Goal: Task Accomplishment & Management: Manage account settings

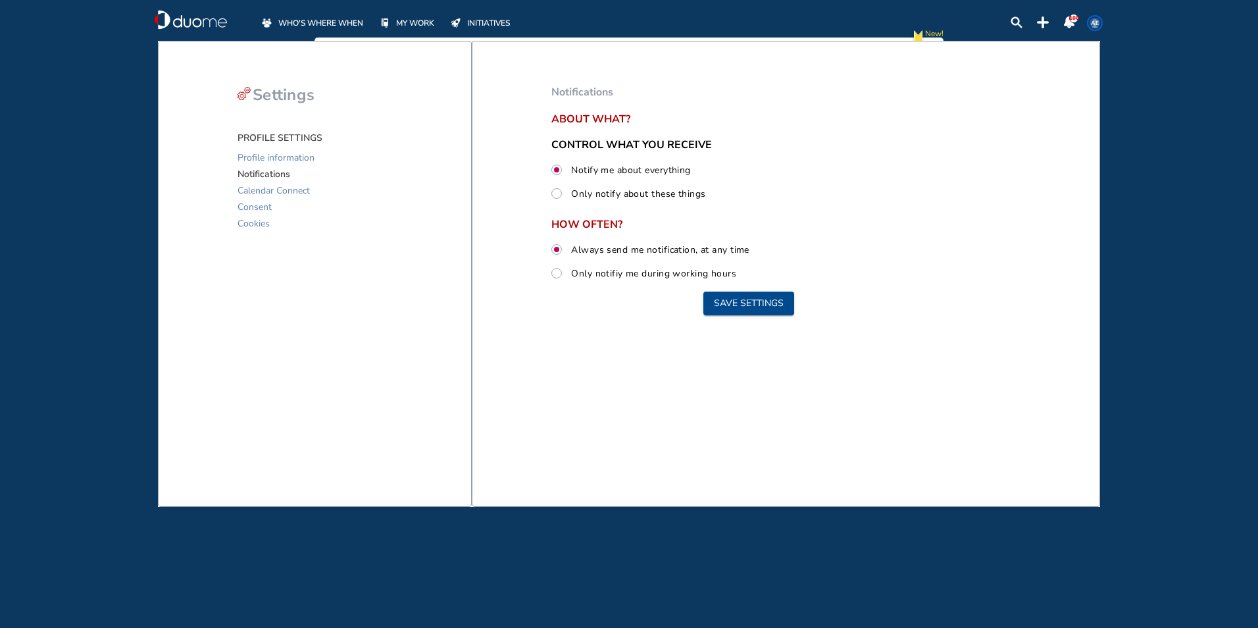
click at [324, 17] on span "WHO'S WHERE WHEN" at bounding box center [320, 22] width 85 height 13
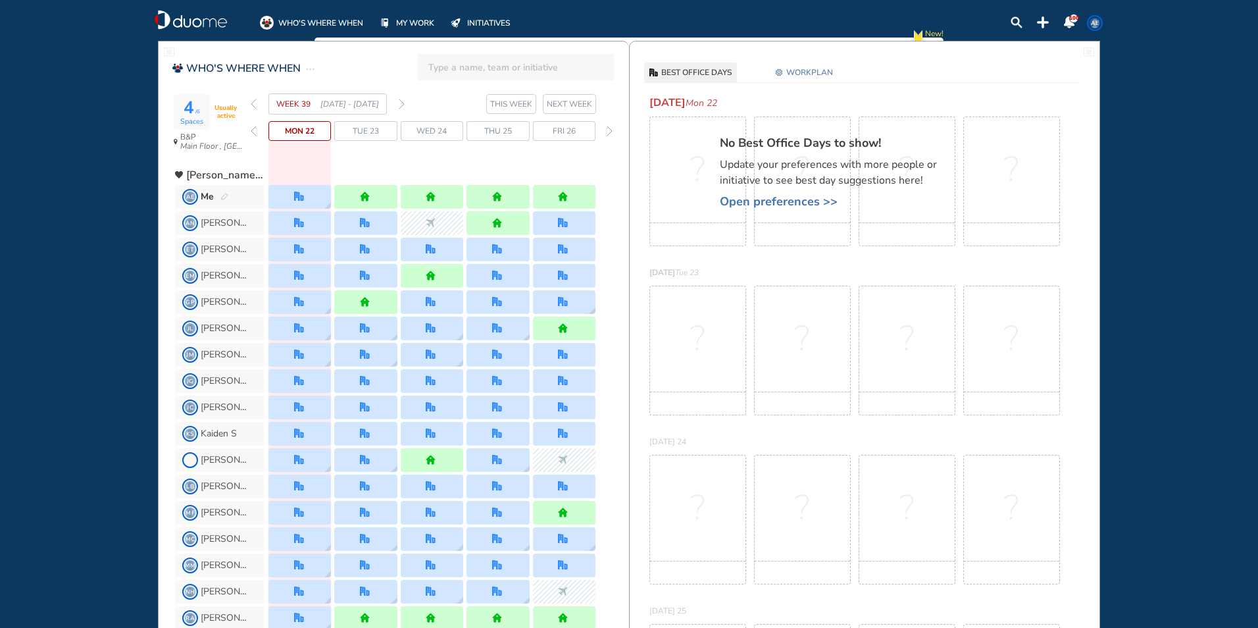
click at [397, 106] on div "WEEK 39 [DATE] - [DATE]" at bounding box center [328, 103] width 154 height 21
click at [401, 105] on img "forward week" at bounding box center [402, 104] width 6 height 11
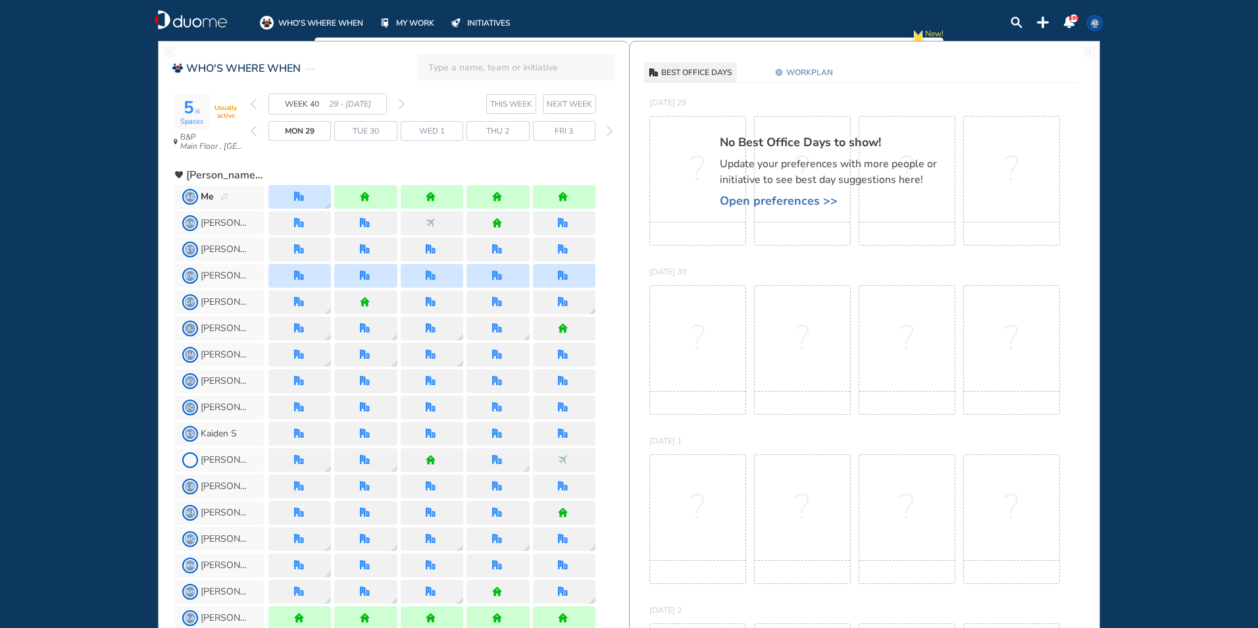
click at [253, 105] on img "back week" at bounding box center [254, 104] width 6 height 11
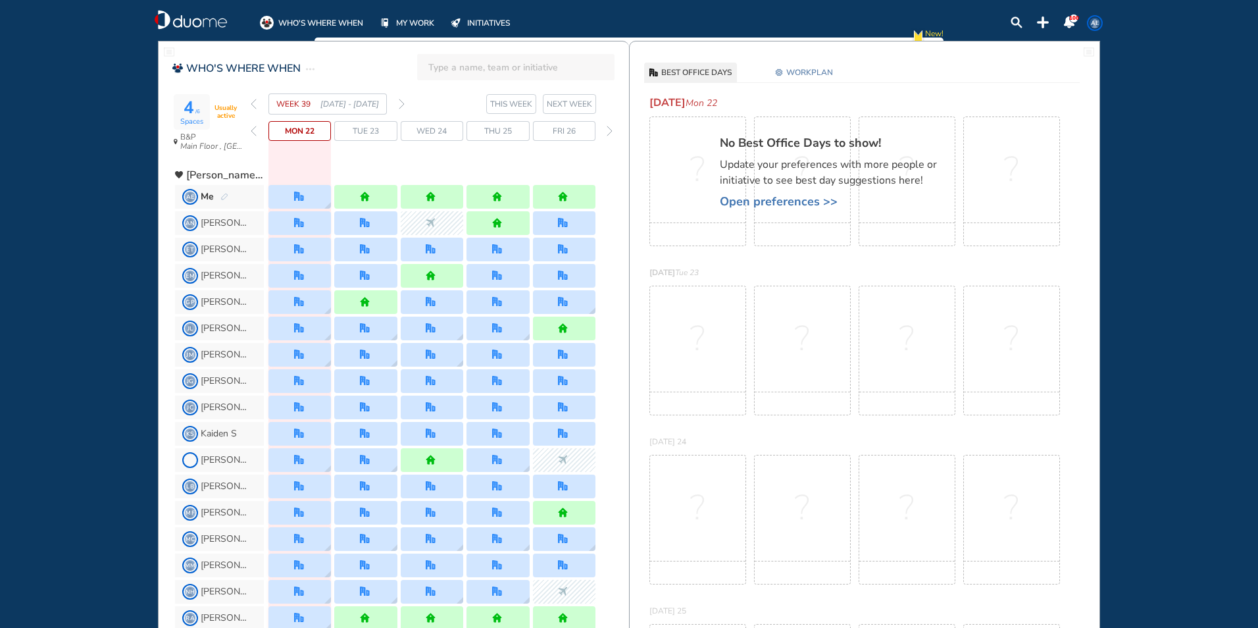
click at [402, 103] on img "forward week" at bounding box center [402, 104] width 6 height 11
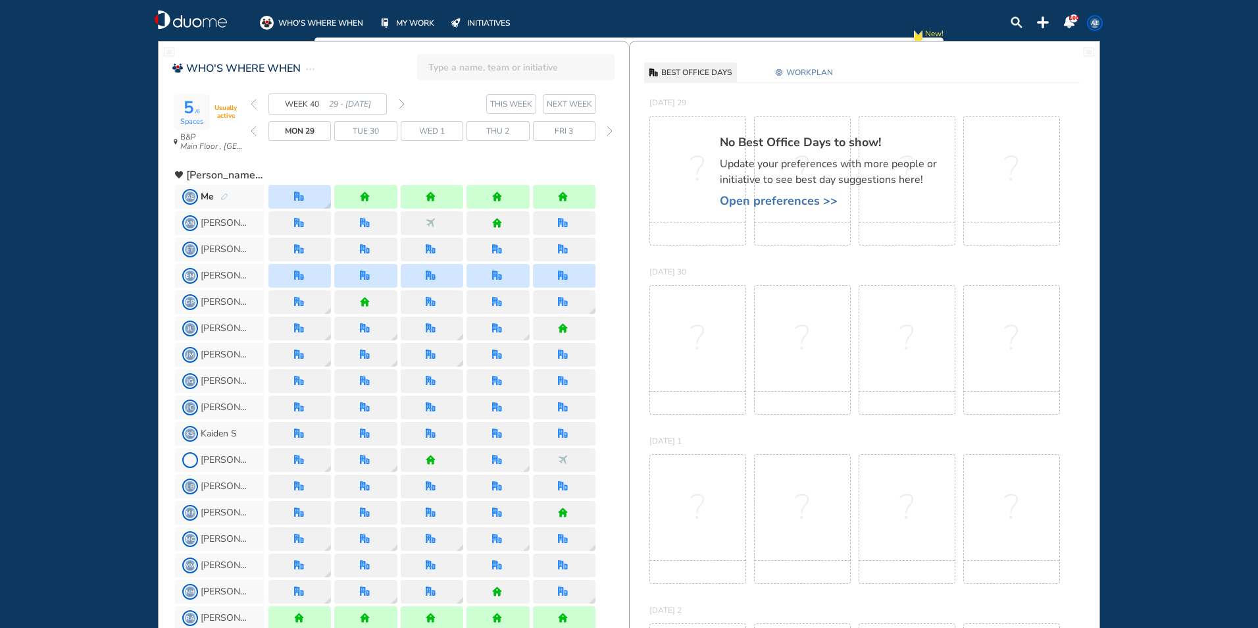
click at [786, 73] on button "WORKPLAN" at bounding box center [804, 72] width 68 height 20
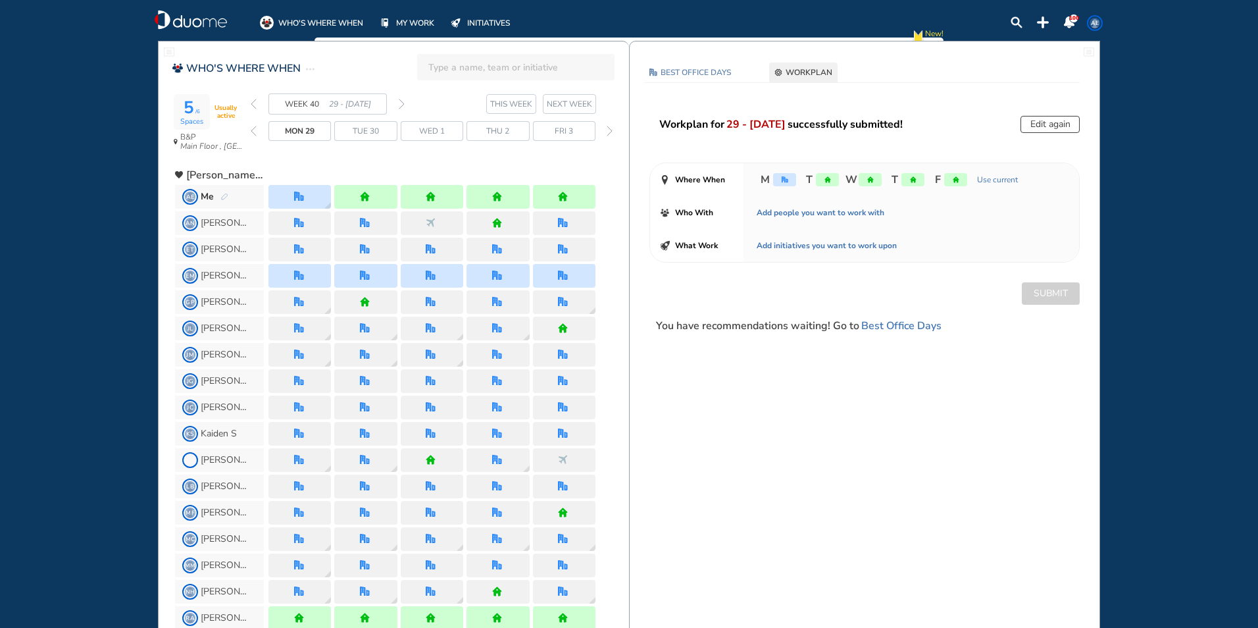
click at [1035, 121] on button "Edit again" at bounding box center [1049, 124] width 59 height 17
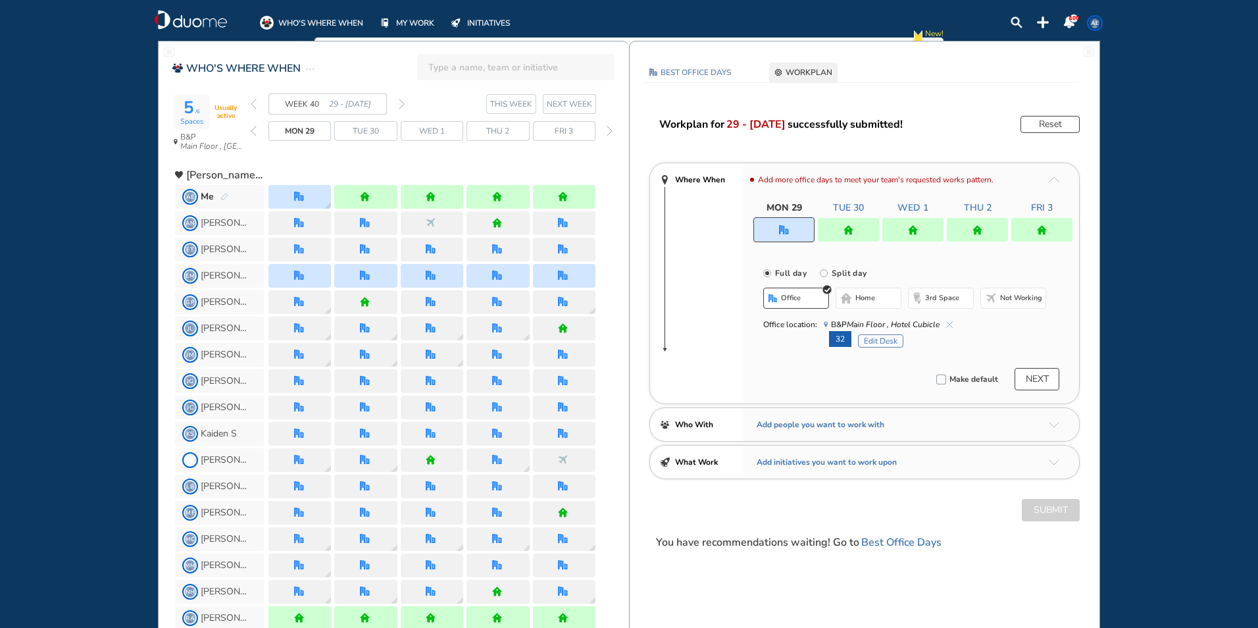
click at [1028, 228] on div at bounding box center [1041, 230] width 61 height 24
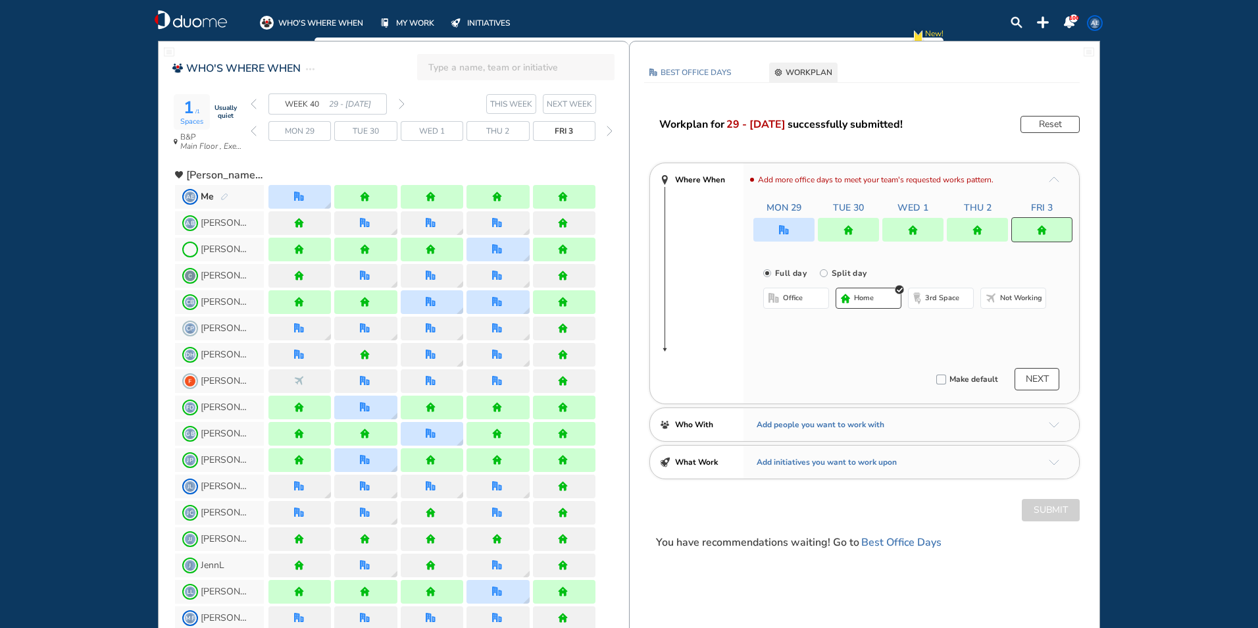
click at [800, 306] on button "office" at bounding box center [796, 297] width 66 height 21
click at [853, 343] on button "Select a Desk" at bounding box center [858, 340] width 59 height 13
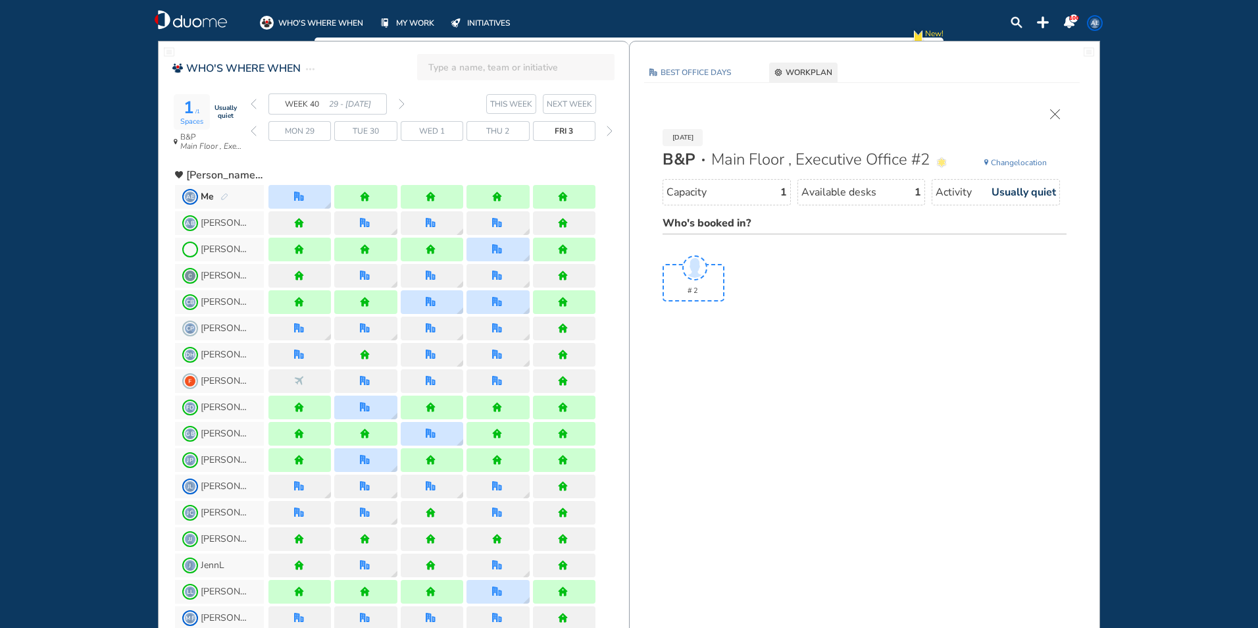
drag, startPoint x: 409, startPoint y: 103, endPoint x: 387, endPoint y: 116, distance: 26.3
click at [409, 104] on section "WEEK 40 29 - [DATE] THIS WEEK NEXT WEEK" at bounding box center [440, 103] width 378 height 21
click at [401, 107] on img "forward week" at bounding box center [402, 104] width 6 height 11
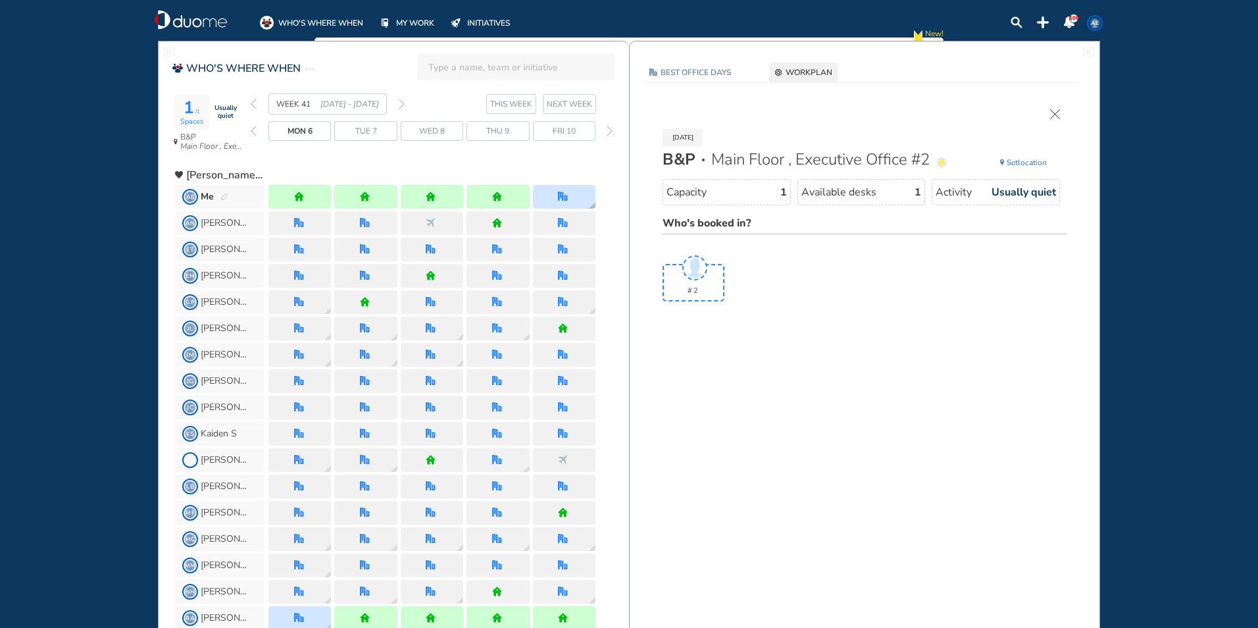
click at [551, 198] on div at bounding box center [564, 197] width 62 height 24
click at [403, 107] on img "forward week" at bounding box center [402, 104] width 6 height 11
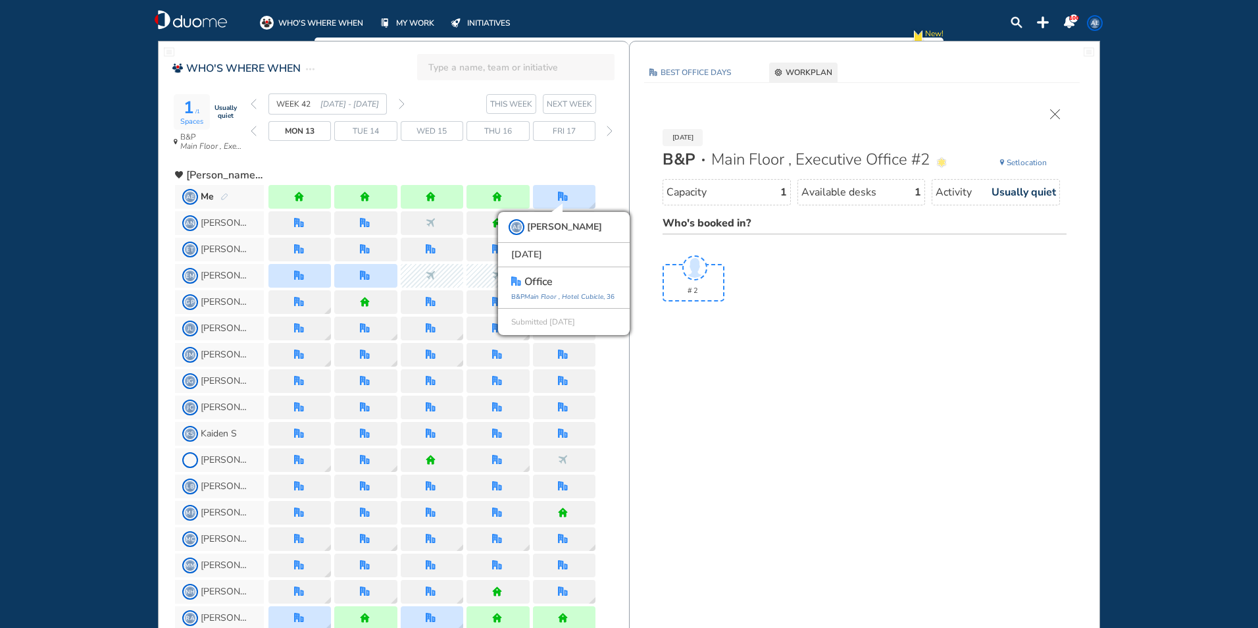
click at [405, 107] on section "WEEK 42 [DATE] - [DATE] THIS WEEK NEXT WEEK" at bounding box center [440, 103] width 378 height 21
click at [401, 103] on img "forward week" at bounding box center [402, 104] width 6 height 11
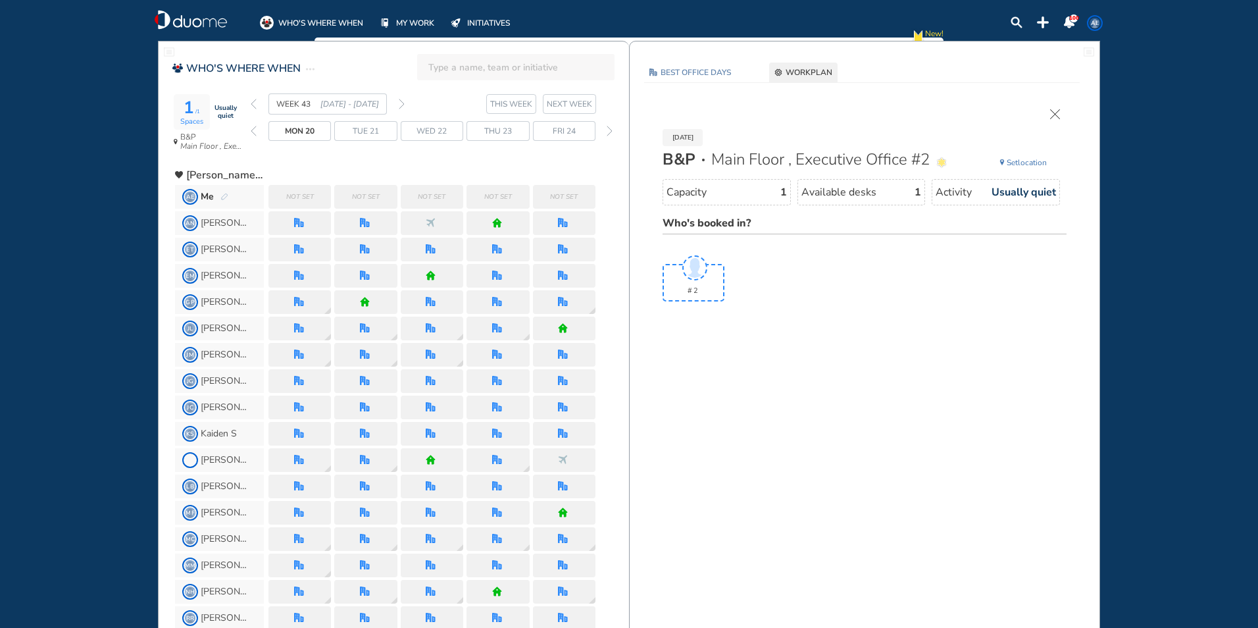
click at [1054, 118] on img "cross-thin" at bounding box center [1055, 114] width 10 height 10
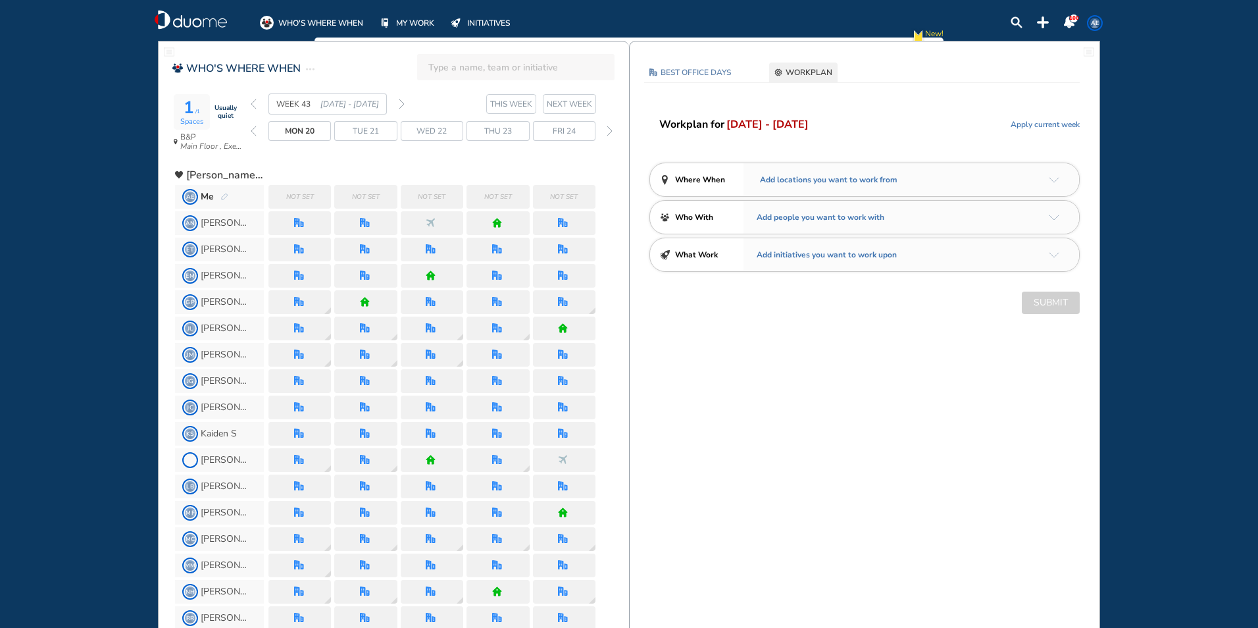
click at [1055, 178] on img "arrow-down-a5b4c4" at bounding box center [1054, 180] width 11 height 6
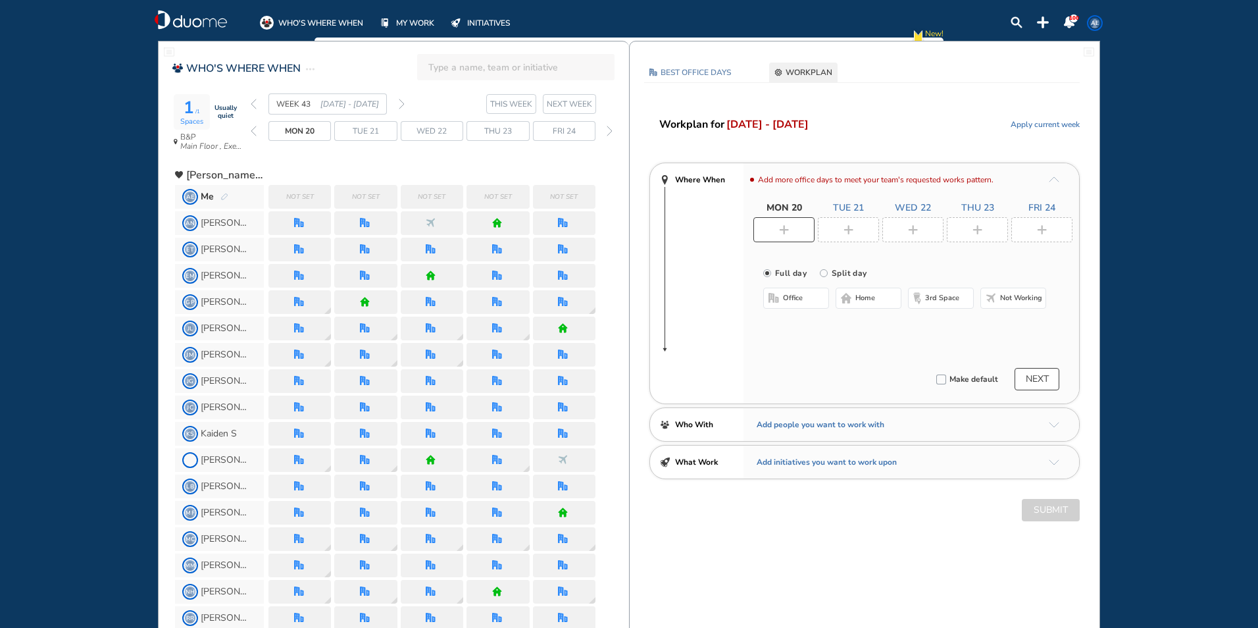
click at [253, 104] on img "back week" at bounding box center [254, 104] width 6 height 11
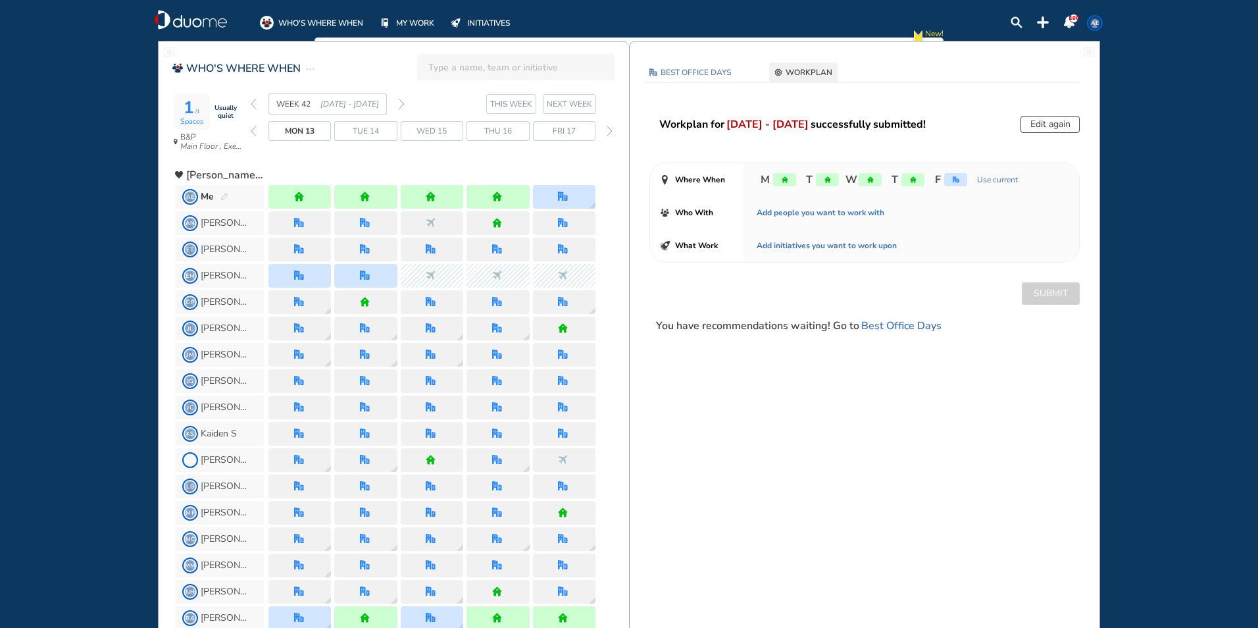
click at [255, 104] on img "back week" at bounding box center [254, 104] width 6 height 11
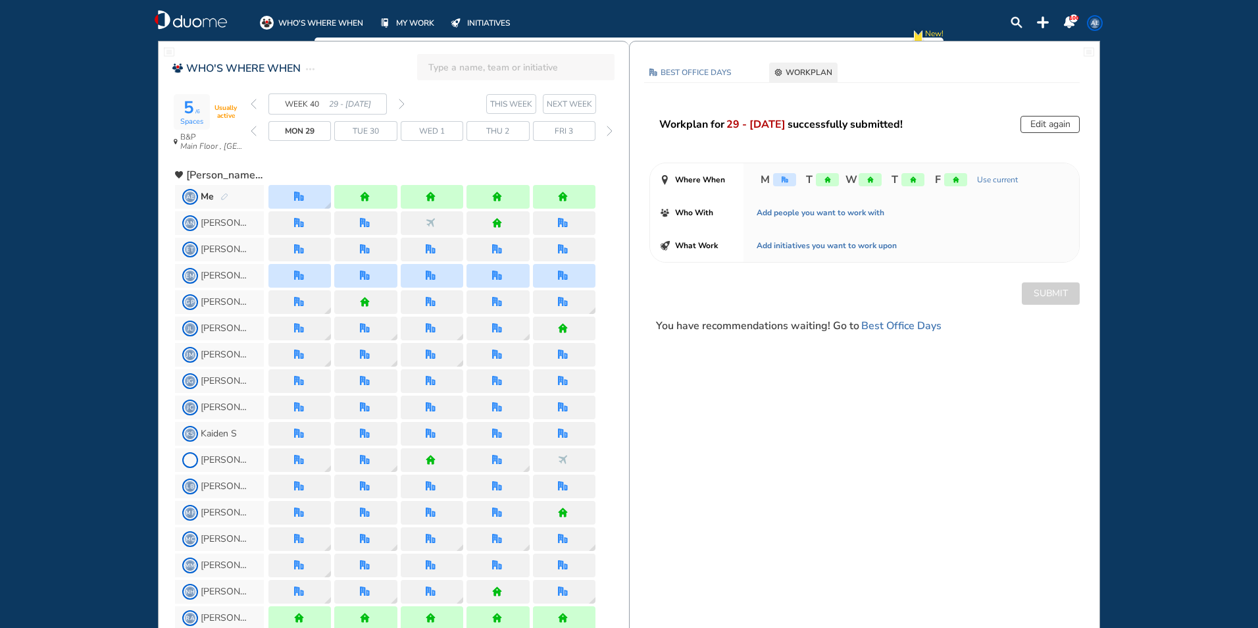
click at [1050, 124] on button "Edit again" at bounding box center [1049, 124] width 59 height 17
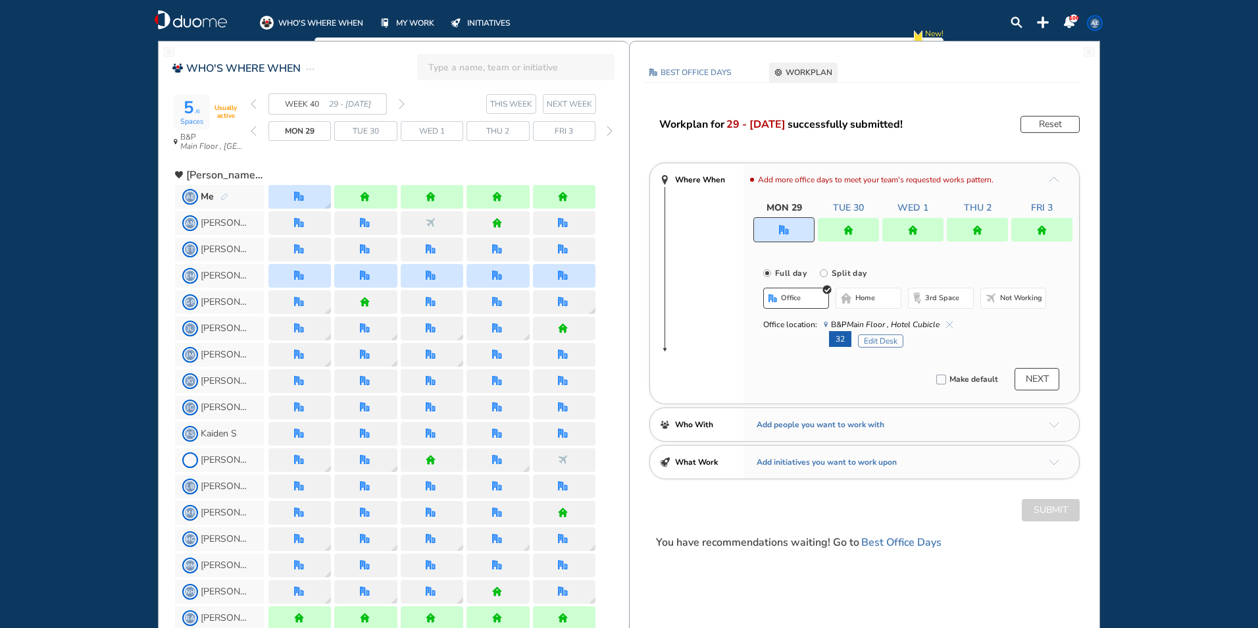
click at [861, 233] on div at bounding box center [848, 230] width 61 height 24
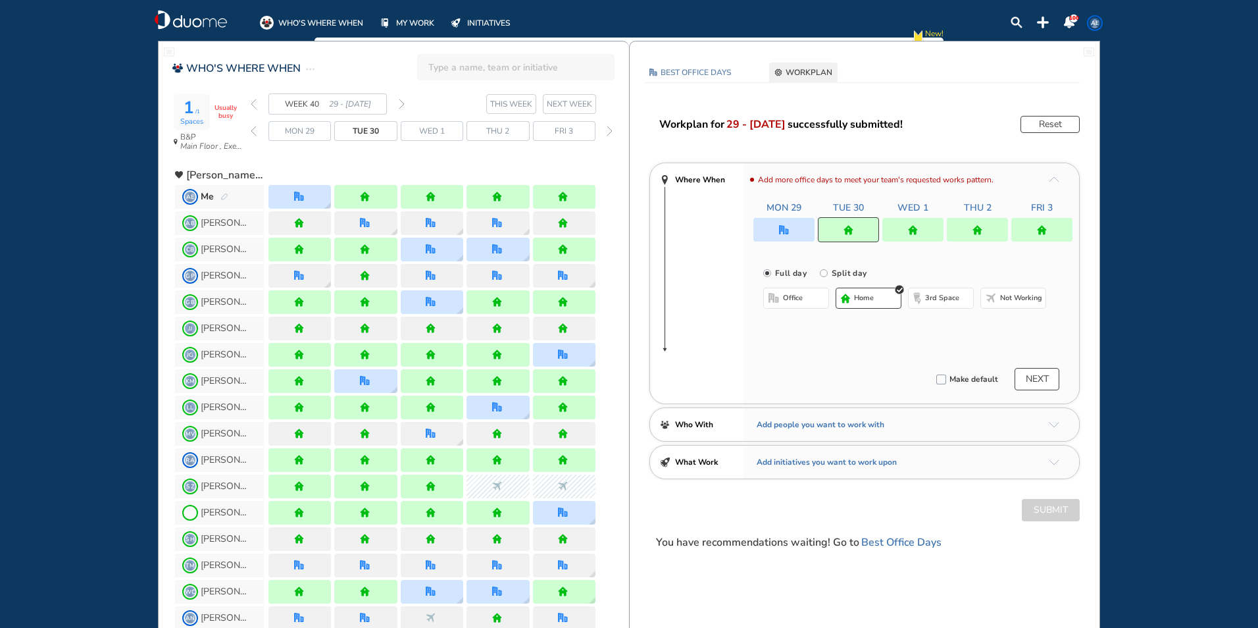
click at [871, 294] on span "home" at bounding box center [864, 298] width 20 height 11
click at [841, 228] on div at bounding box center [848, 229] width 61 height 25
click at [807, 295] on button "office" at bounding box center [796, 297] width 66 height 21
click at [882, 293] on button "home" at bounding box center [869, 297] width 66 height 21
click at [934, 220] on div at bounding box center [912, 230] width 61 height 24
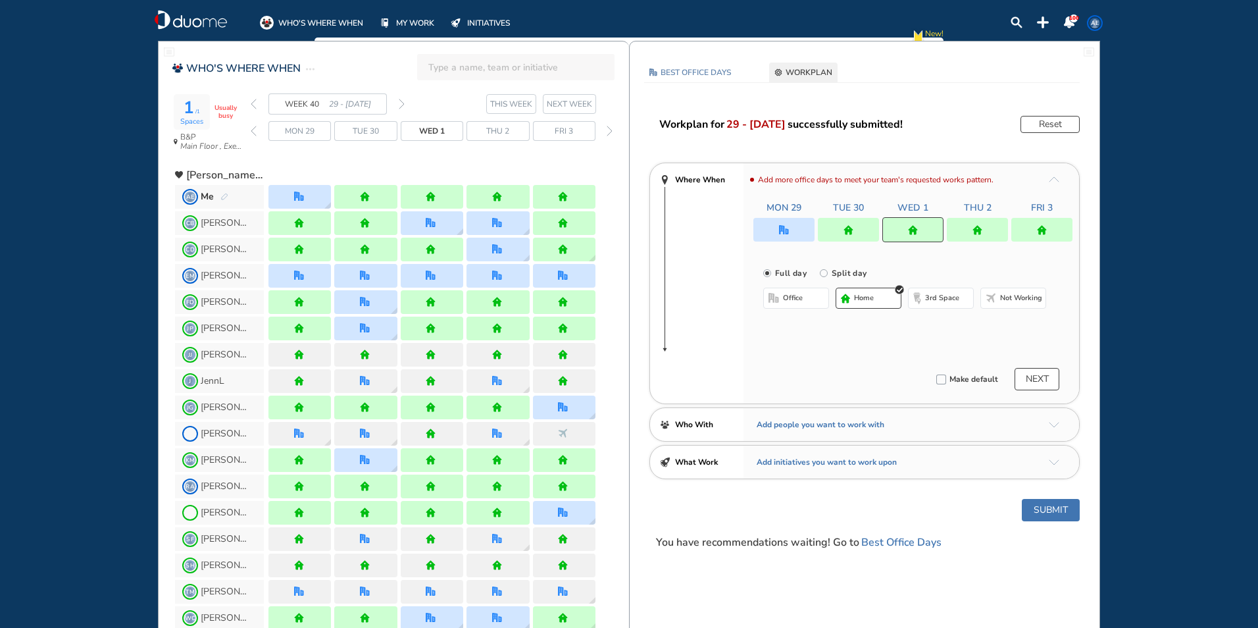
click at [806, 295] on button "office" at bounding box center [796, 297] width 66 height 21
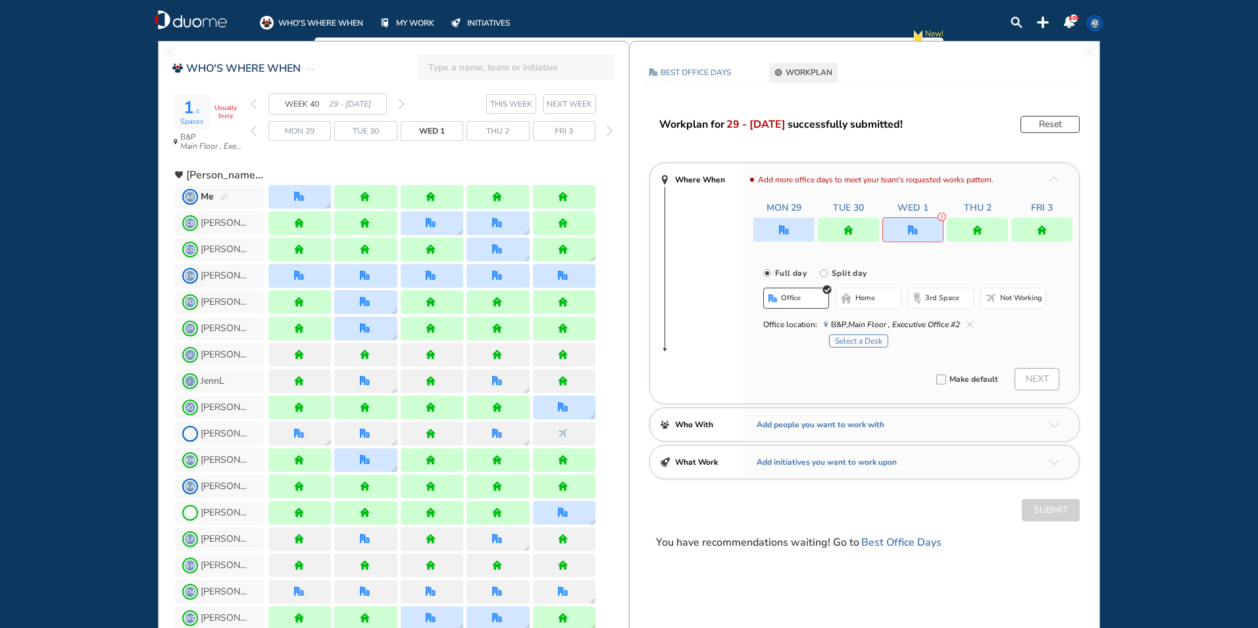
click at [811, 302] on button "office" at bounding box center [796, 297] width 66 height 21
click at [811, 299] on button "office" at bounding box center [796, 297] width 66 height 21
click at [898, 233] on div at bounding box center [912, 229] width 61 height 25
click at [872, 300] on span "home" at bounding box center [865, 298] width 20 height 11
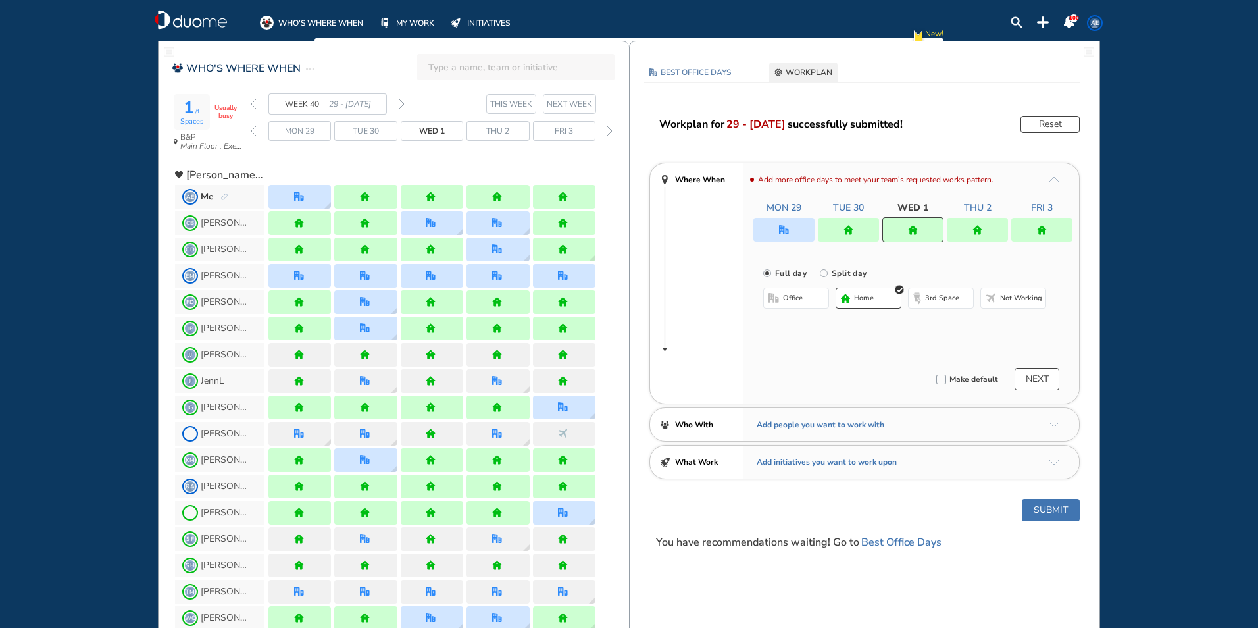
click at [961, 226] on div at bounding box center [977, 230] width 61 height 24
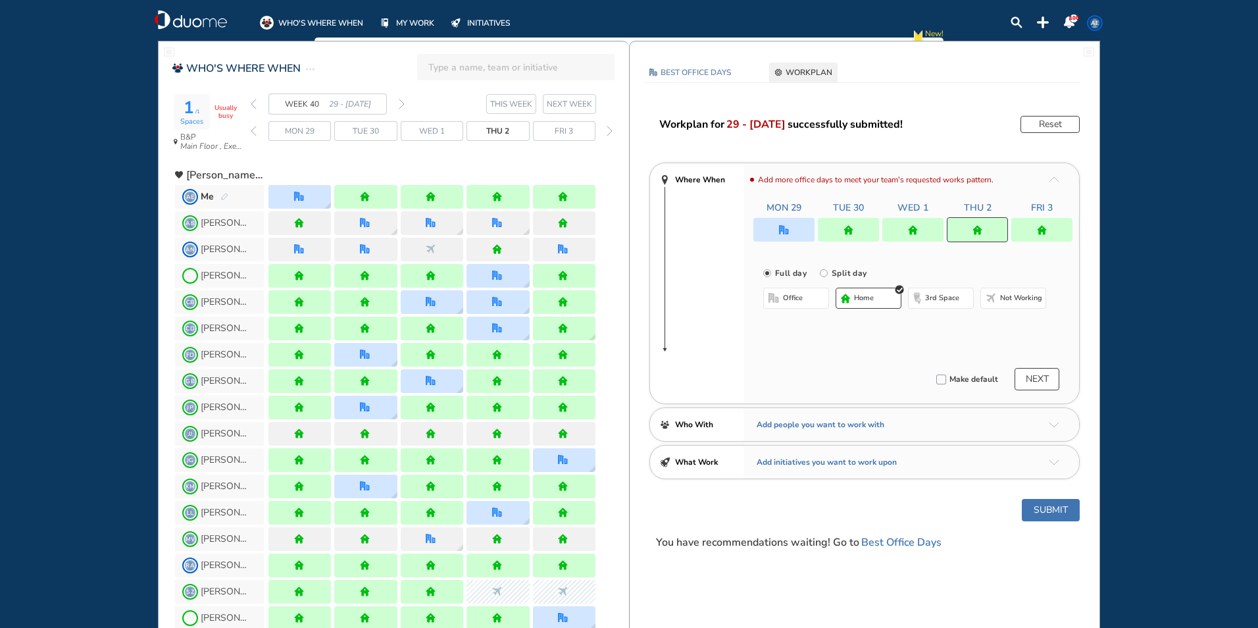
click at [797, 307] on button "office" at bounding box center [796, 297] width 66 height 21
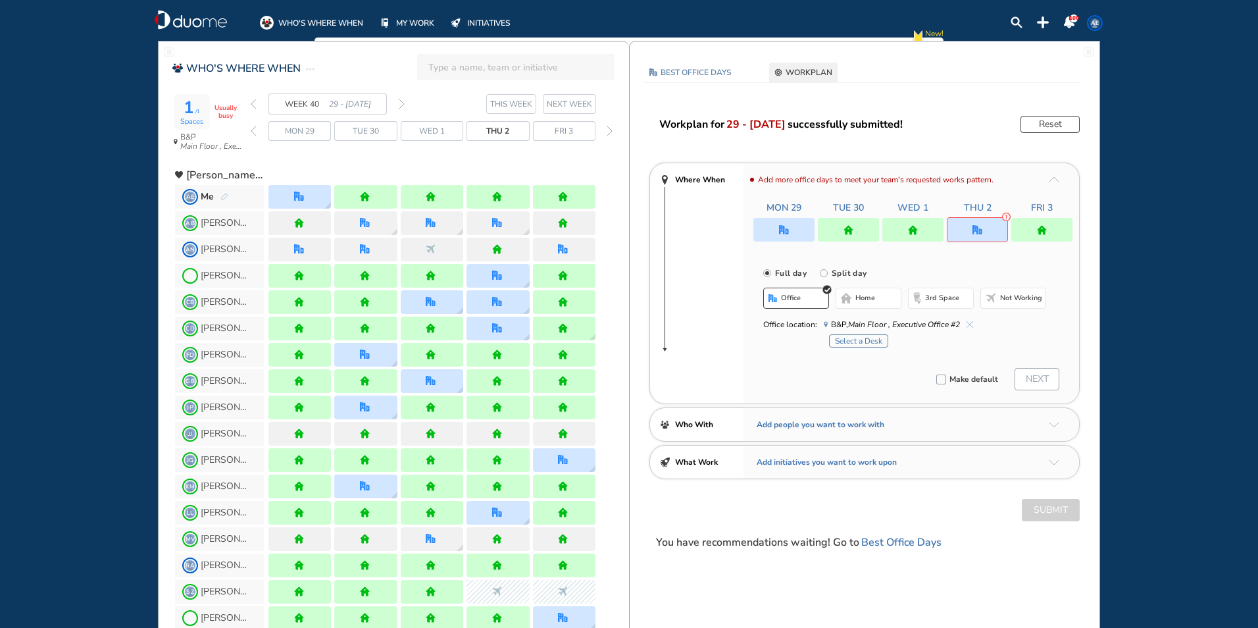
click at [853, 302] on button "home" at bounding box center [869, 297] width 66 height 21
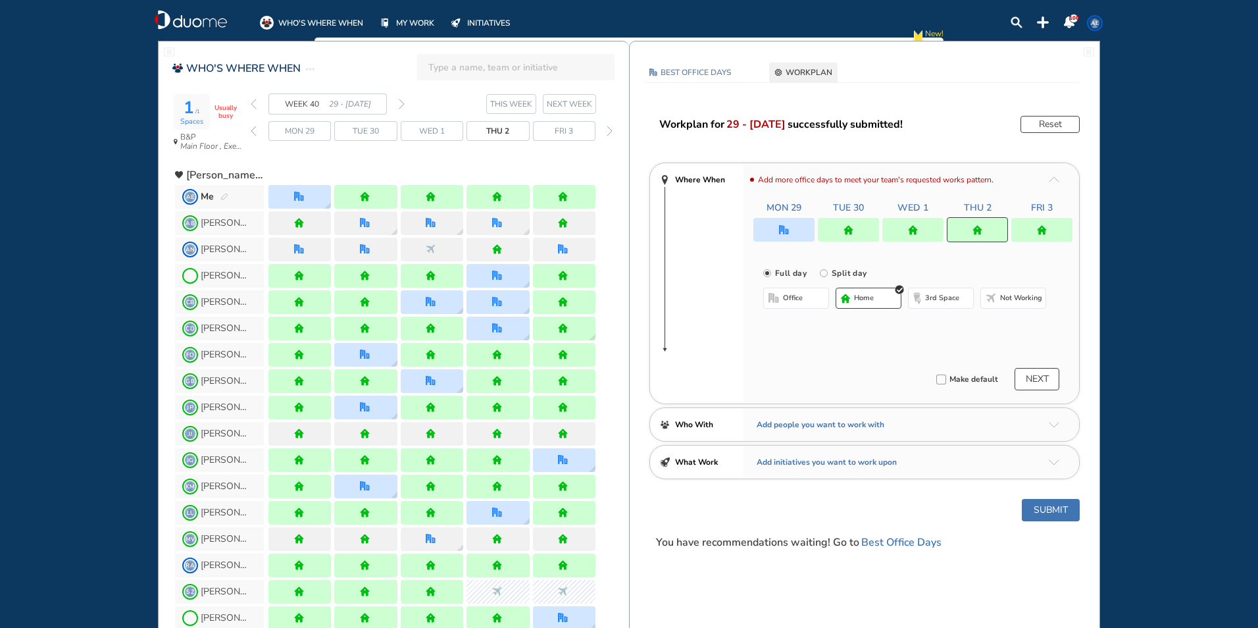
click at [1041, 232] on img "home" at bounding box center [1042, 230] width 10 height 10
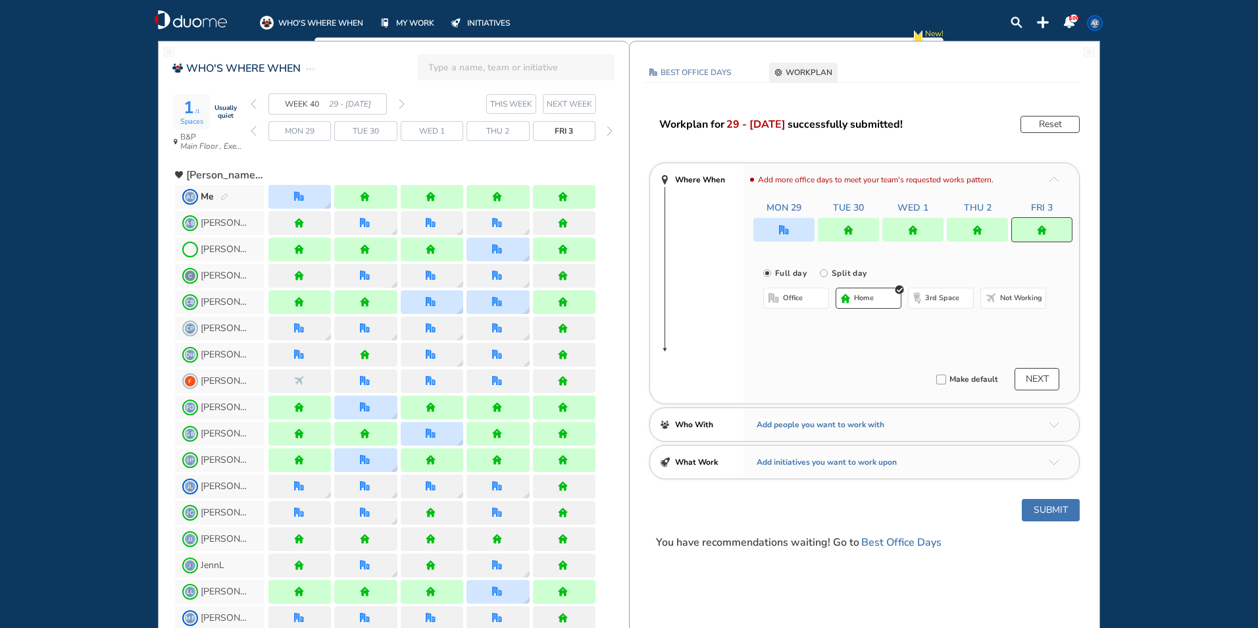
click at [804, 299] on button "office" at bounding box center [796, 297] width 66 height 21
